Goal: Navigation & Orientation: Find specific page/section

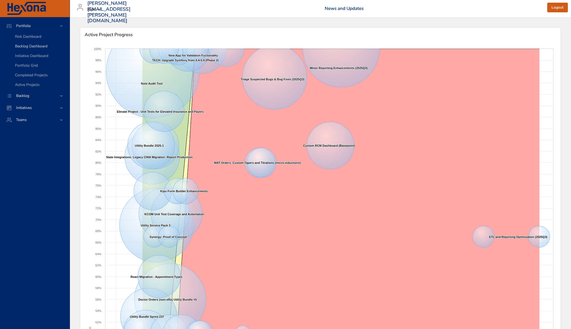
click at [31, 47] on span "Backlog Dashboard" at bounding box center [31, 46] width 32 height 5
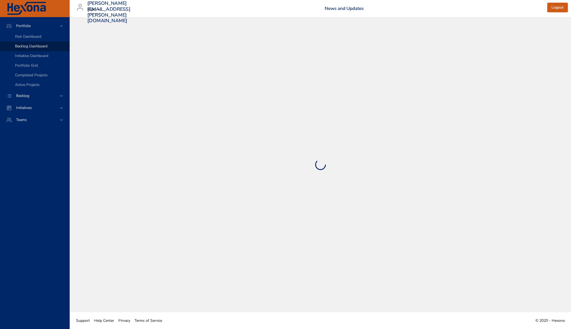
select select "***"
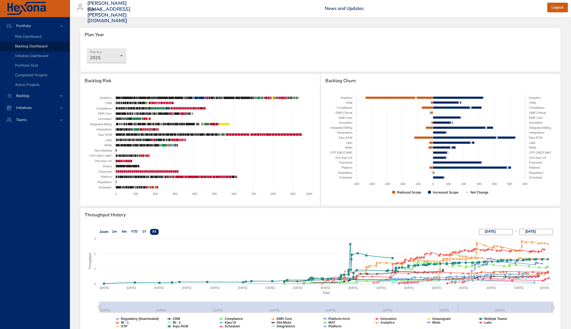
scroll to position [39, 0]
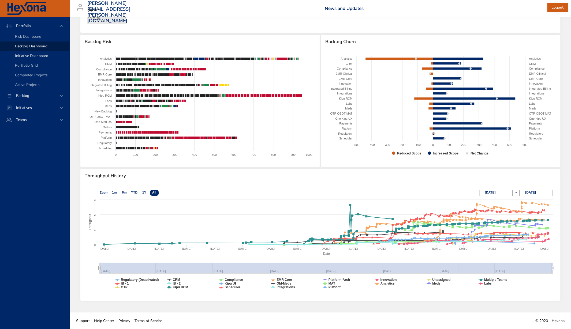
click at [20, 57] on span "Initiative Dashboard" at bounding box center [31, 55] width 33 height 5
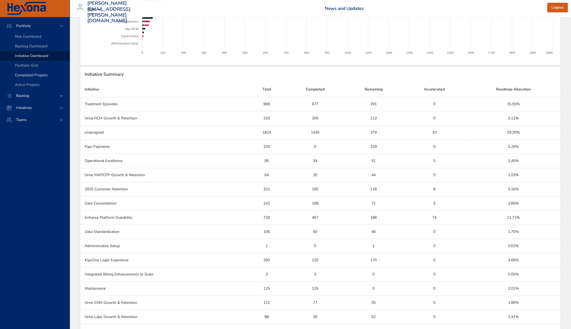
scroll to position [227, 0]
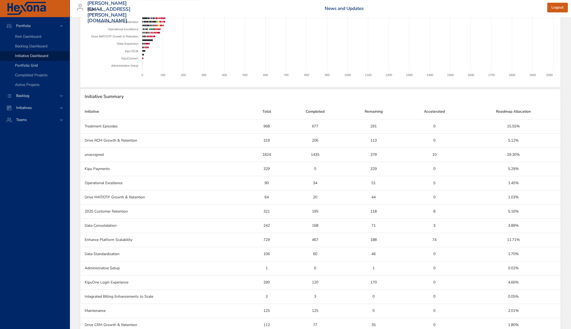
click at [23, 64] on span "Portfolio Grid" at bounding box center [26, 65] width 23 height 5
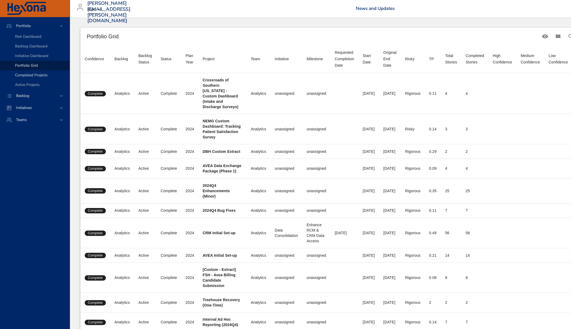
click at [46, 75] on span "Completed Projects" at bounding box center [31, 75] width 33 height 5
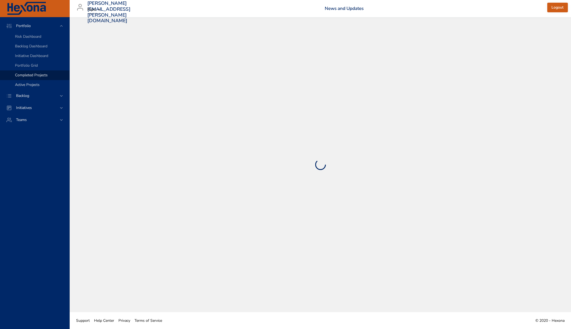
select select "***"
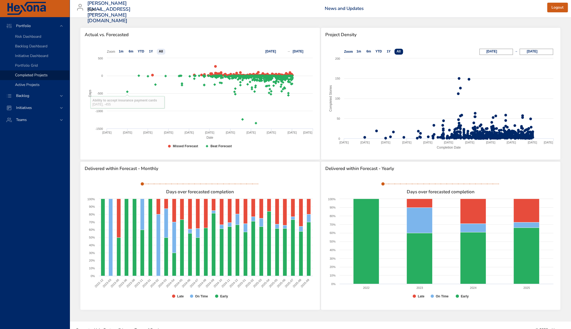
click at [18, 86] on span "Active Projects" at bounding box center [27, 84] width 25 height 5
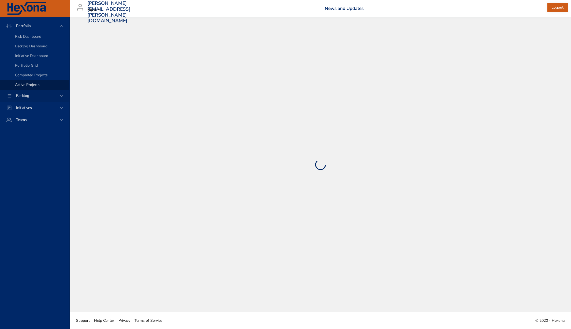
click at [28, 97] on span "Backlog" at bounding box center [23, 95] width 22 height 5
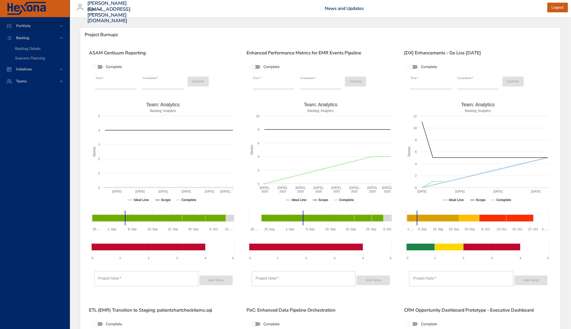
click at [28, 27] on span "Portfolio" at bounding box center [23, 25] width 23 height 5
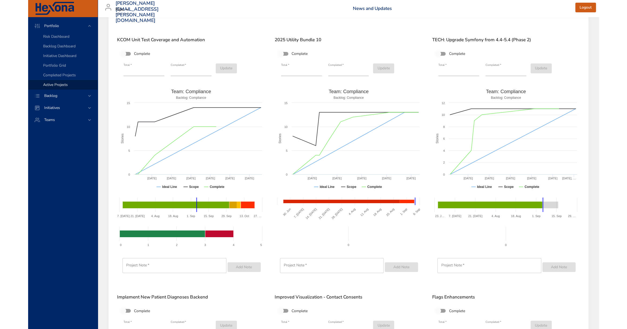
scroll to position [1559, 0]
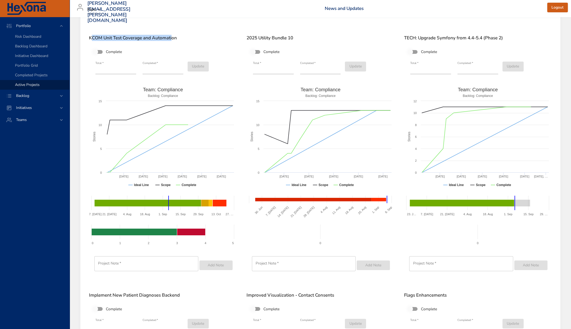
drag, startPoint x: 91, startPoint y: 37, endPoint x: 173, endPoint y: 37, distance: 82.0
click at [173, 37] on h6 "KCOM Unit Test Coverage and Automation" at bounding box center [163, 37] width 148 height 5
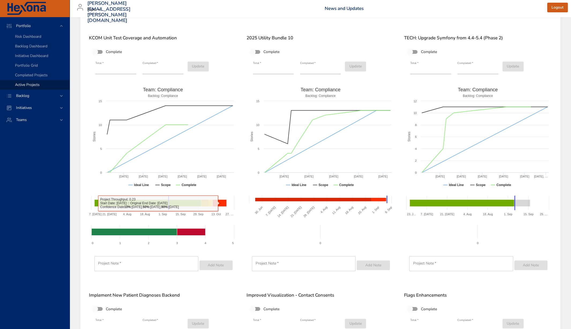
click at [243, 197] on div "2025 Utility Bundle 10 Complete Total   * ** Completed   * ** Update Created wi…" at bounding box center [320, 158] width 156 height 255
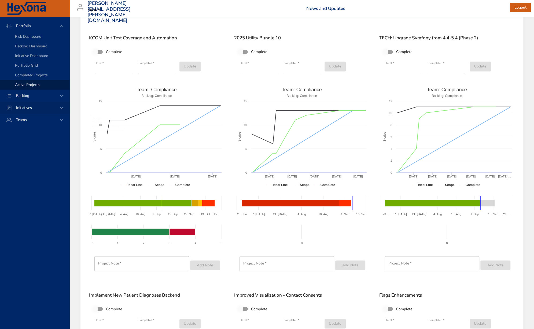
click at [59, 107] on icon at bounding box center [61, 107] width 5 height 5
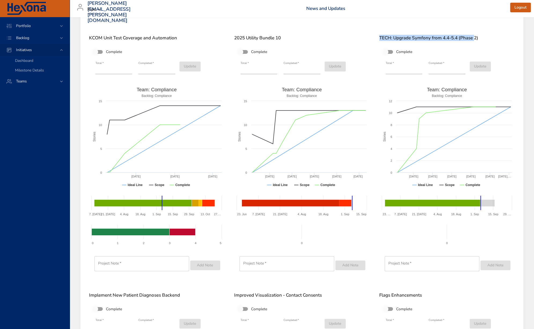
drag, startPoint x: 380, startPoint y: 37, endPoint x: 474, endPoint y: 40, distance: 94.4
click at [474, 40] on h6 "TECH: Upgrade Symfony from 4.4-5.4 (Phase 2)" at bounding box center [446, 37] width 135 height 5
click at [400, 36] on h6 "TECH: Upgrade Symfony from 4.4-5.4 (Phase 2)" at bounding box center [446, 37] width 135 height 5
drag, startPoint x: 386, startPoint y: 63, endPoint x: 441, endPoint y: 76, distance: 56.6
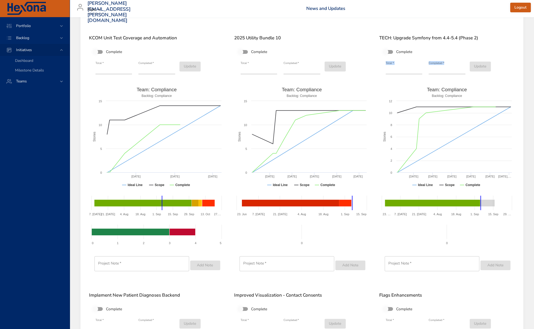
click at [441, 76] on div "Total   * ** Completed   * ** Update" at bounding box center [446, 67] width 129 height 19
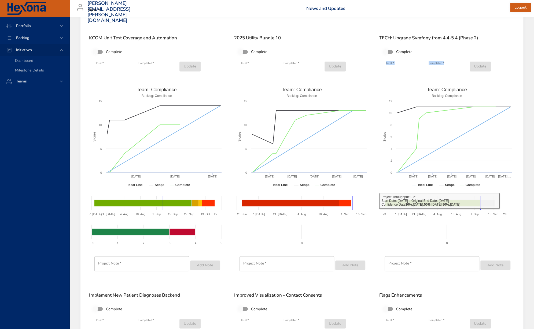
click at [452, 245] on rect at bounding box center [446, 235] width 135 height 27
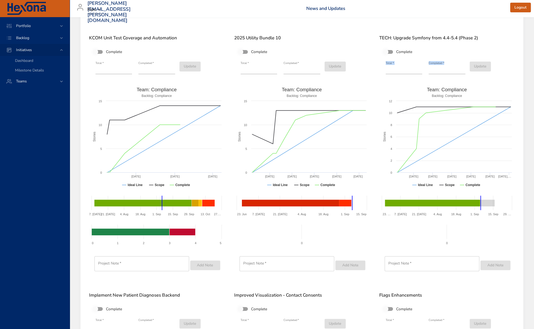
click at [477, 233] on rect at bounding box center [446, 235] width 135 height 27
click at [444, 39] on h6 "TECH: Upgrade Symfony from 4.4-5.4 (Phase 2)" at bounding box center [446, 37] width 135 height 5
click at [24, 24] on span "Portfolio" at bounding box center [23, 25] width 23 height 5
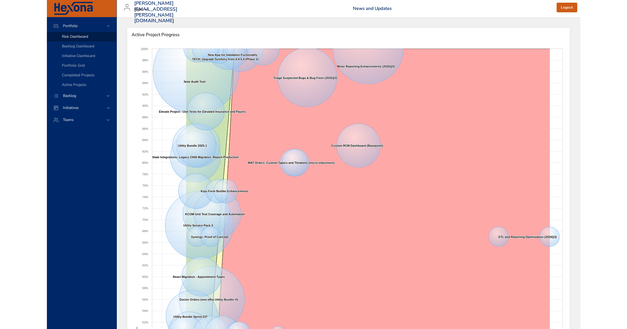
scroll to position [36, 0]
